Goal: Complete application form

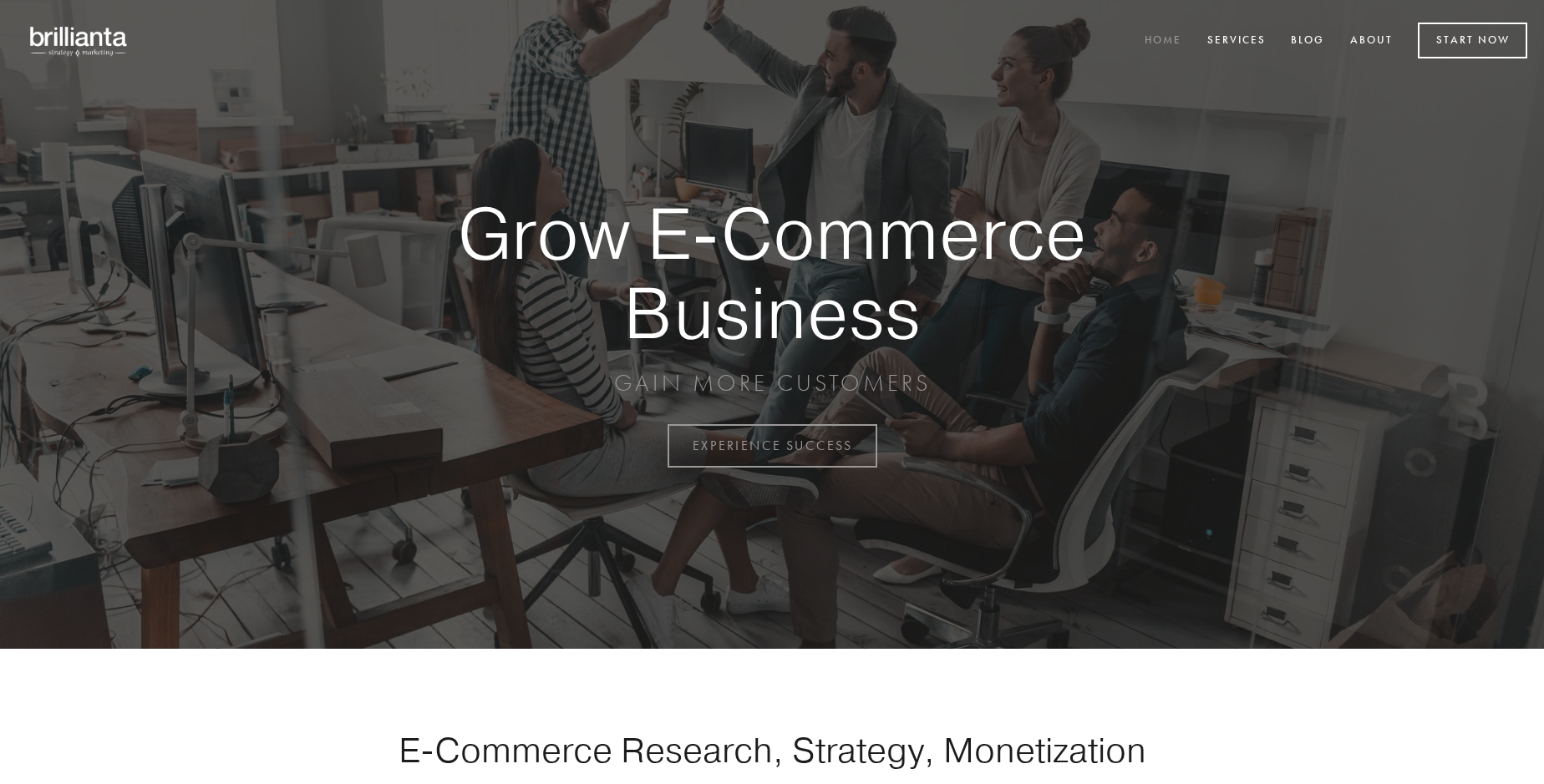
scroll to position [4379, 0]
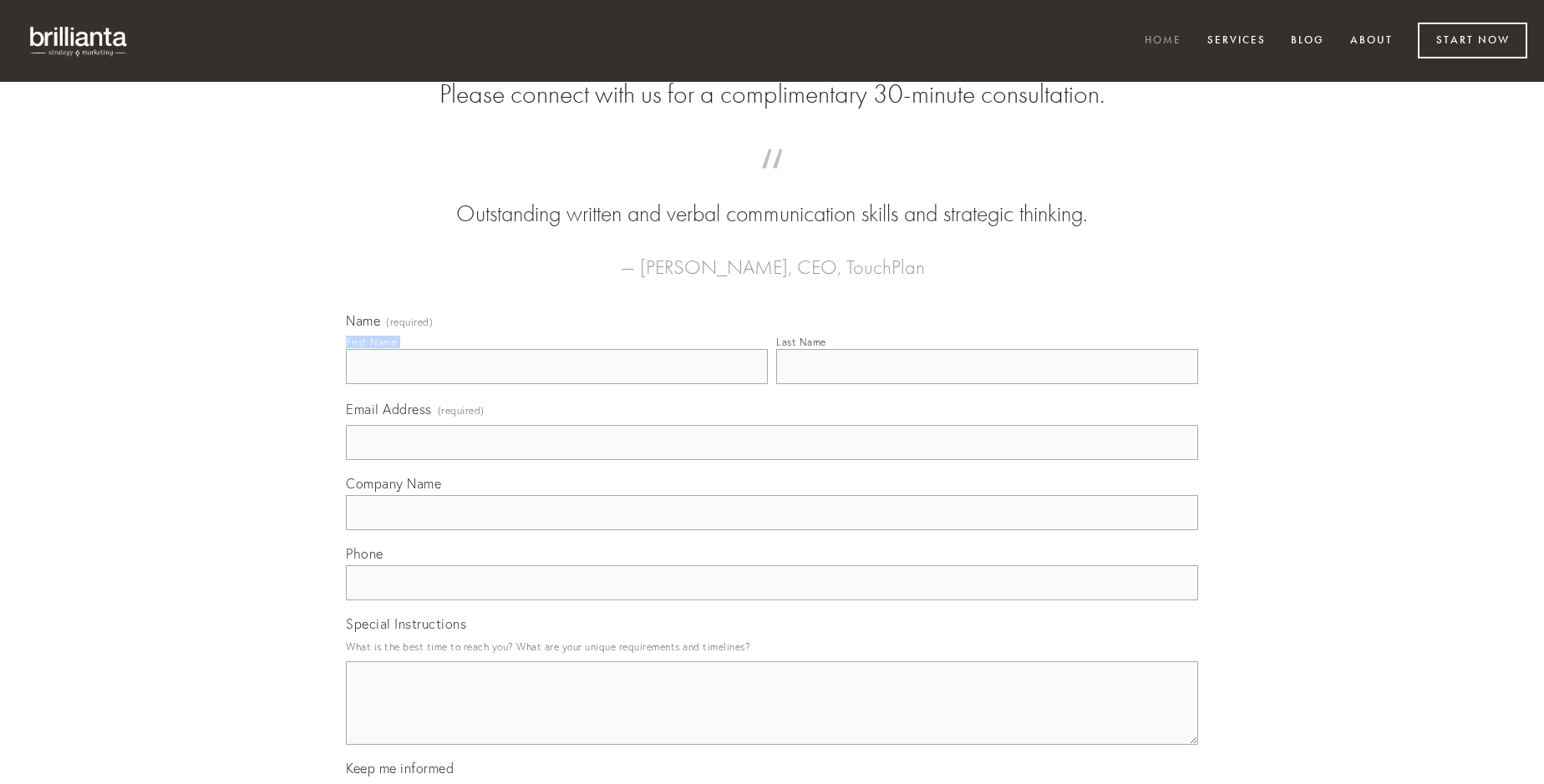
type input "[PERSON_NAME]"
click at [986, 384] on input "Last Name" at bounding box center [987, 366] width 422 height 35
type input "[PERSON_NAME]"
click at [772, 461] on input "Email Address (required)" at bounding box center [771, 443] width 852 height 35
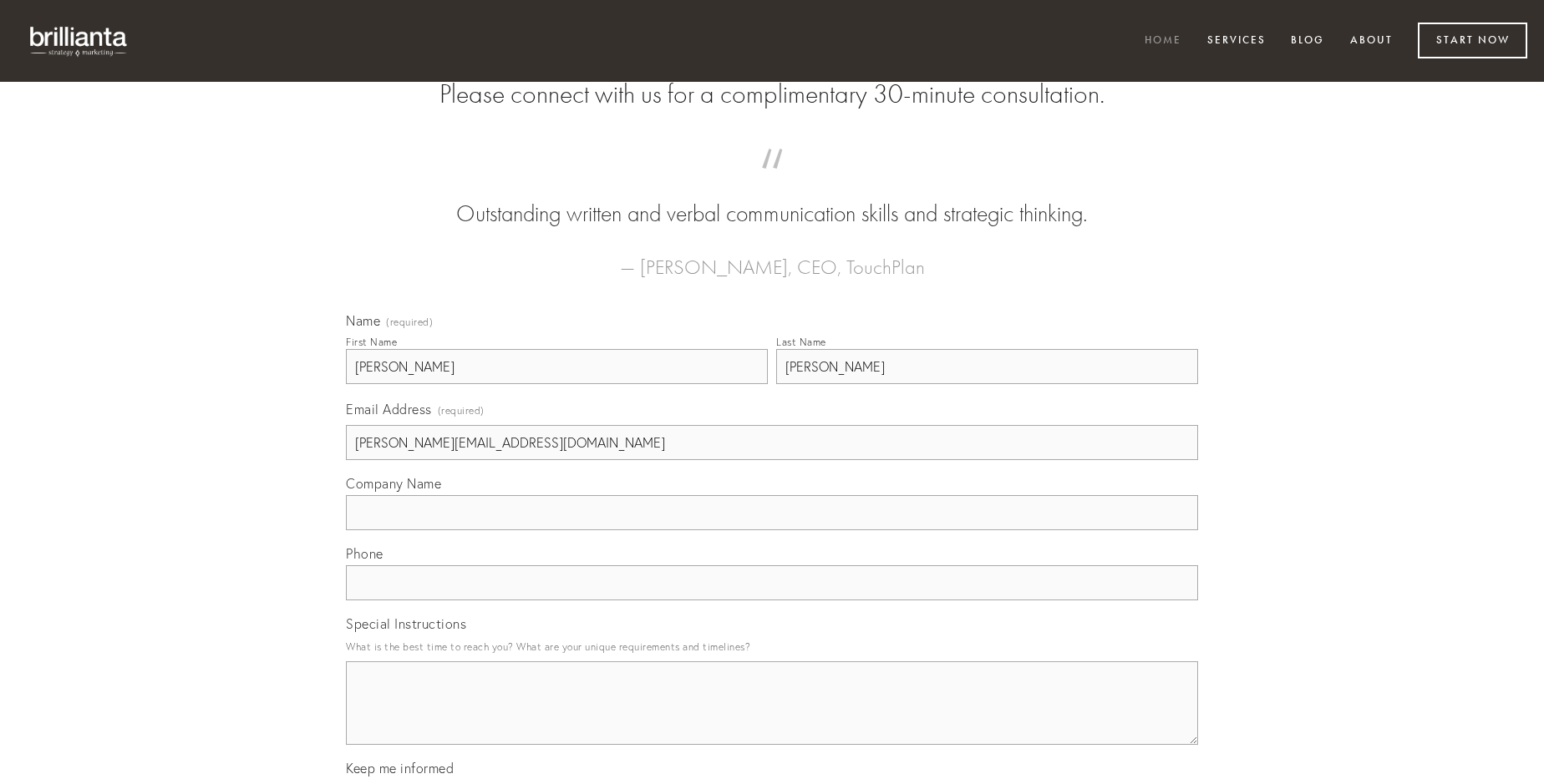
type input "[PERSON_NAME][EMAIL_ADDRESS][DOMAIN_NAME]"
click at [772, 530] on input "Company Name" at bounding box center [771, 513] width 852 height 35
type input "incidunt"
click at [772, 600] on input "text" at bounding box center [771, 582] width 852 height 35
click at [772, 719] on textarea "Special Instructions" at bounding box center [771, 703] width 852 height 83
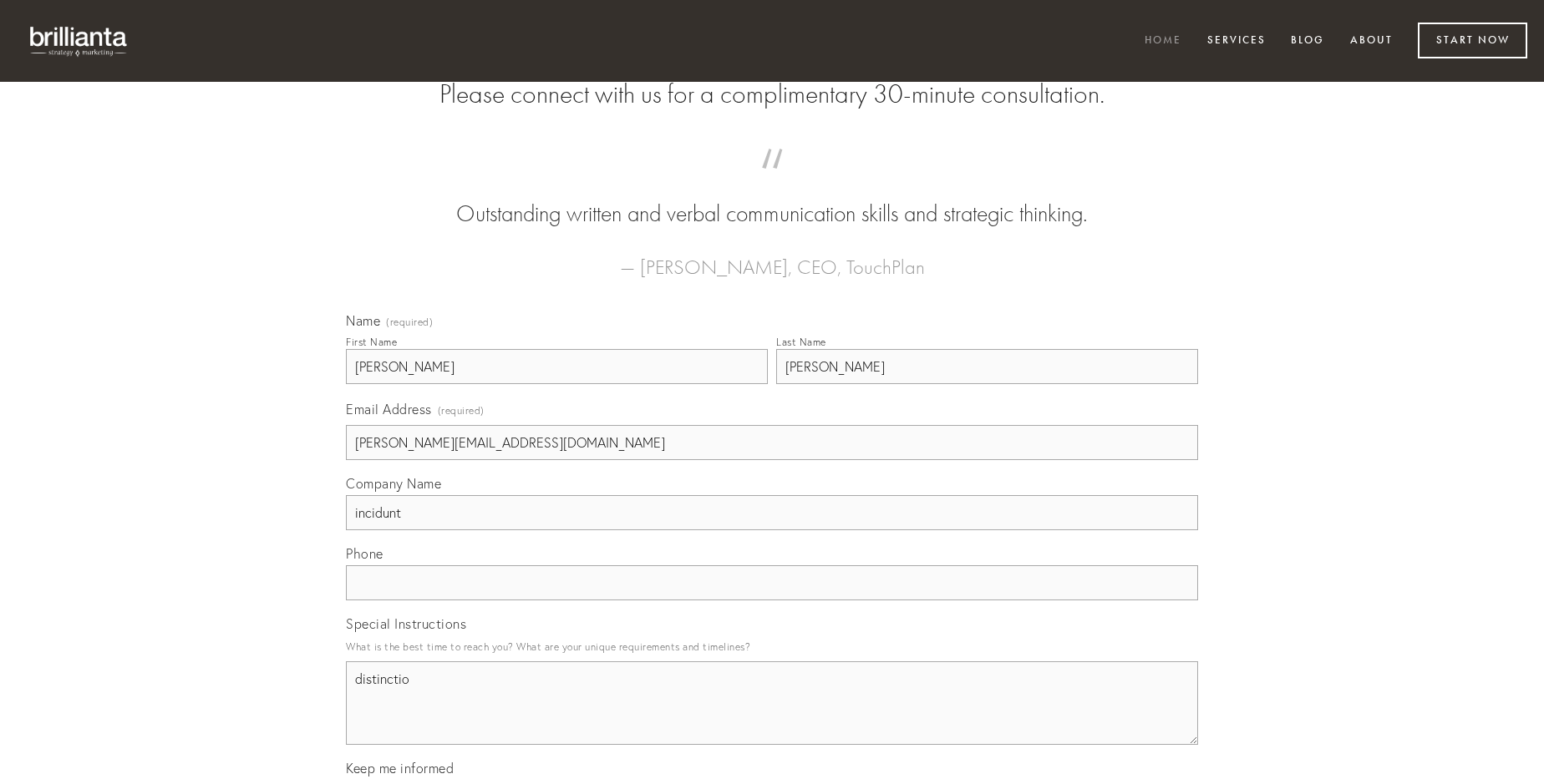
type textarea "distinctio"
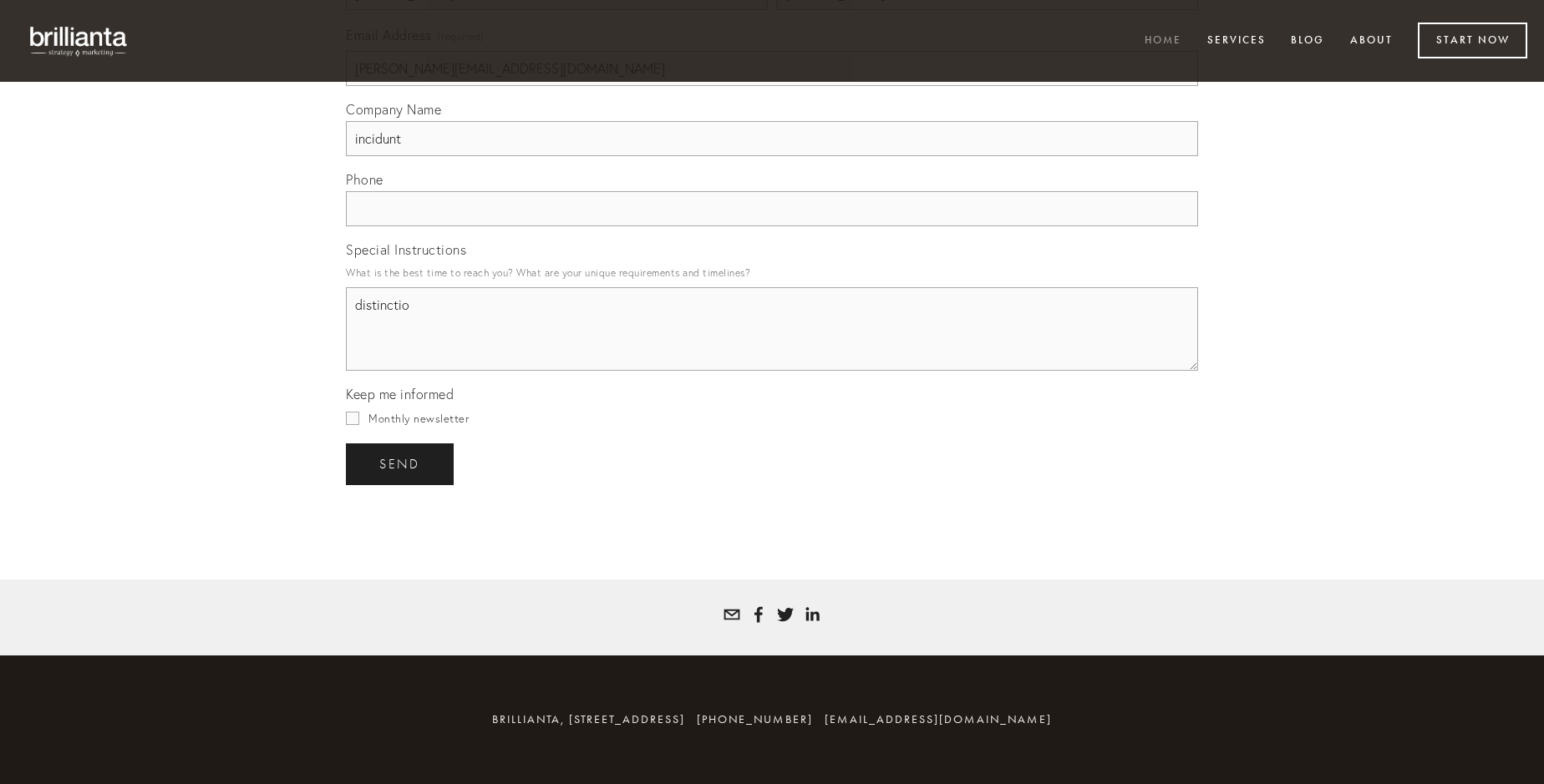
click at [401, 464] on span "send" at bounding box center [400, 465] width 41 height 15
